Goal: Task Accomplishment & Management: Manage account settings

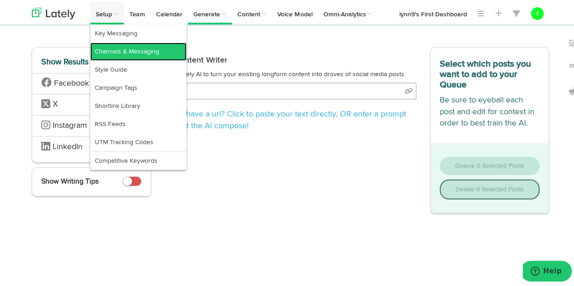
click at [113, 52] on link "Channels & Messaging" at bounding box center [138, 50] width 96 height 18
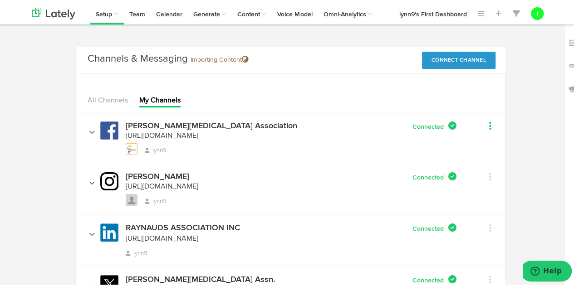
click at [489, 123] on icon at bounding box center [490, 124] width 2 height 9
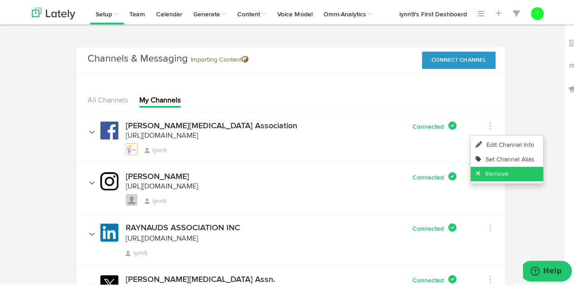
click at [475, 172] on icon at bounding box center [480, 172] width 10 height 6
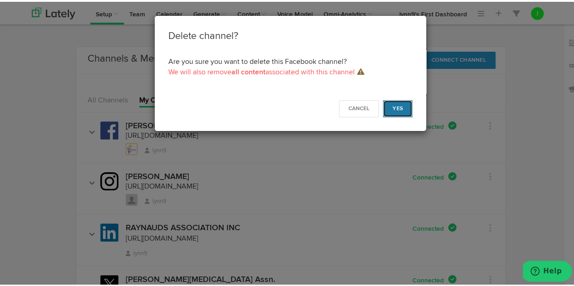
click at [399, 106] on button "Yes" at bounding box center [398, 106] width 30 height 17
click at [398, 104] on button "Yes" at bounding box center [398, 106] width 30 height 17
click at [346, 103] on button "Cancel" at bounding box center [359, 106] width 40 height 17
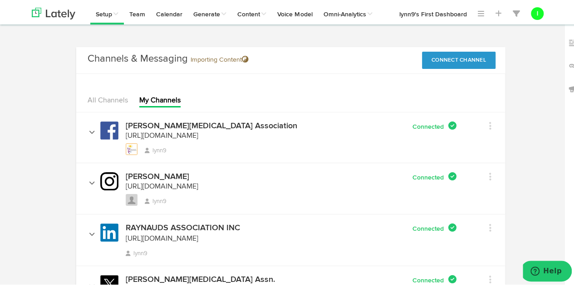
click at [488, 123] on div "Edit Channel Info Set Channel Alias Remove" at bounding box center [480, 123] width 34 height 17
click at [489, 123] on icon at bounding box center [490, 124] width 2 height 9
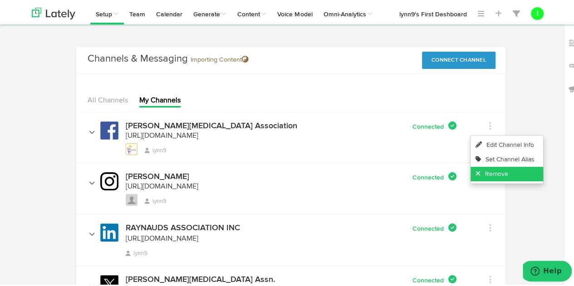
click at [482, 171] on link "Remove" at bounding box center [507, 172] width 73 height 15
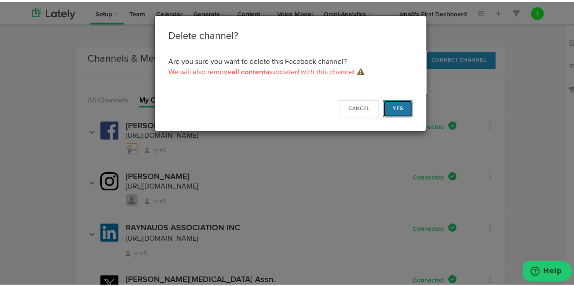
click at [395, 106] on button "Yes" at bounding box center [398, 106] width 30 height 17
click at [346, 104] on button "Cancel" at bounding box center [359, 106] width 40 height 17
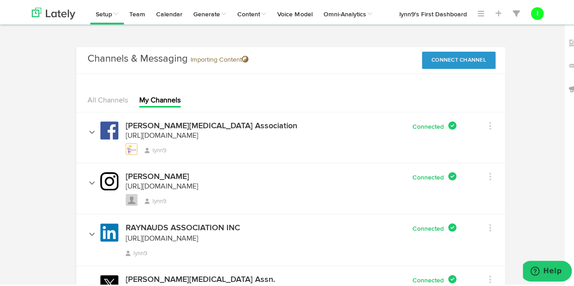
click at [11, 172] on div "Channels Create Generate Pipeline Team Basic Analytics (limited on mobile) Dash…" at bounding box center [290, 185] width 581 height 280
click at [489, 124] on icon at bounding box center [490, 124] width 2 height 9
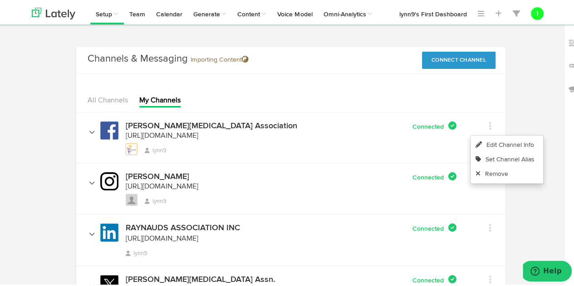
click at [25, 195] on div "Channels & Messaging No message Importing Content Connect Channel X Facebook Li…" at bounding box center [290, 185] width 531 height 280
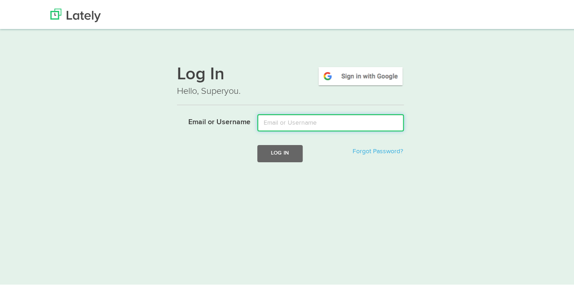
type input "lynn@raynauds.org"
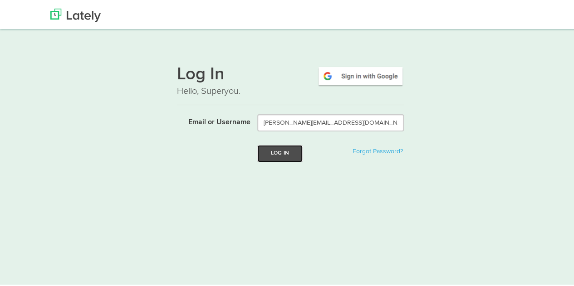
click at [278, 156] on button "Log In" at bounding box center [279, 151] width 45 height 17
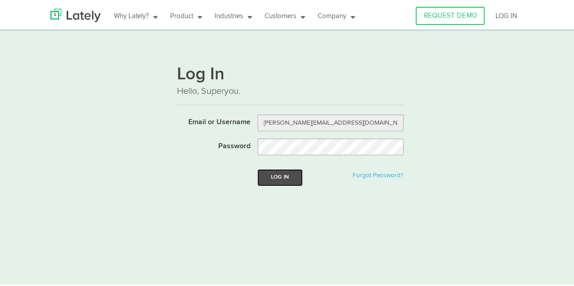
click at [276, 178] on button "Log In" at bounding box center [279, 175] width 45 height 17
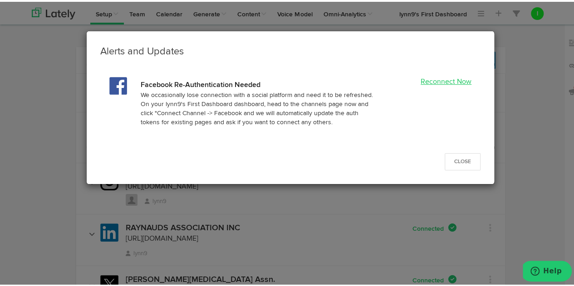
click at [448, 79] on link "Reconnect Now" at bounding box center [446, 80] width 51 height 7
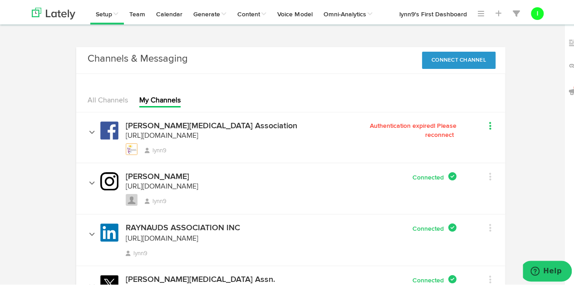
click at [489, 125] on icon at bounding box center [490, 124] width 2 height 9
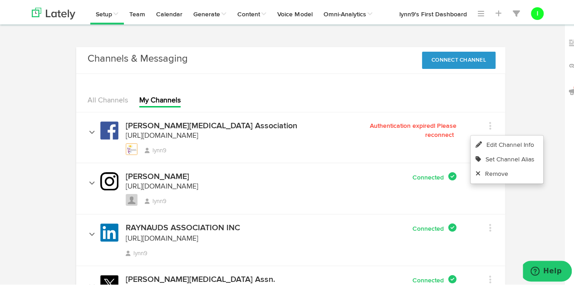
click at [484, 170] on link "Remove" at bounding box center [507, 172] width 73 height 15
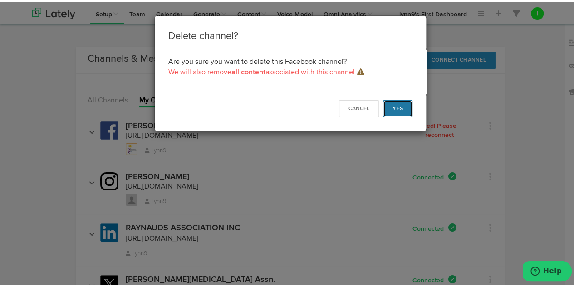
click at [393, 108] on button "Yes" at bounding box center [398, 106] width 30 height 17
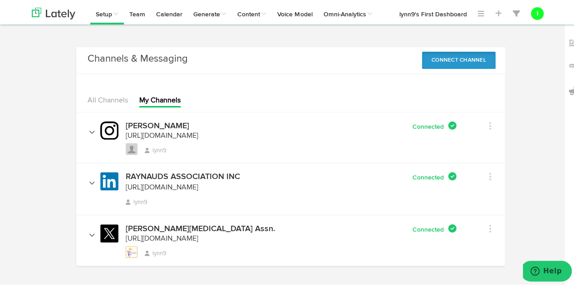
click at [438, 59] on button "Connect Channel" at bounding box center [459, 58] width 74 height 17
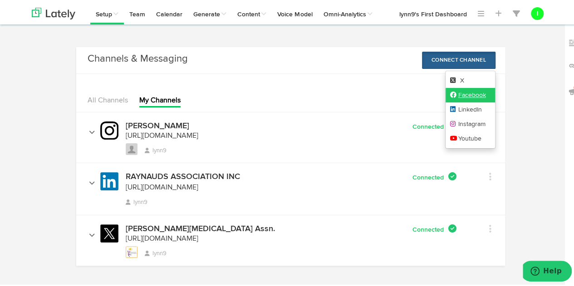
click at [451, 91] on icon at bounding box center [454, 93] width 8 height 6
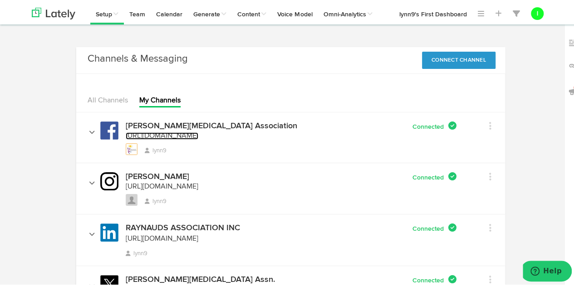
click at [180, 131] on span "[URL][DOMAIN_NAME]" at bounding box center [162, 134] width 73 height 7
